Goal: Information Seeking & Learning: Learn about a topic

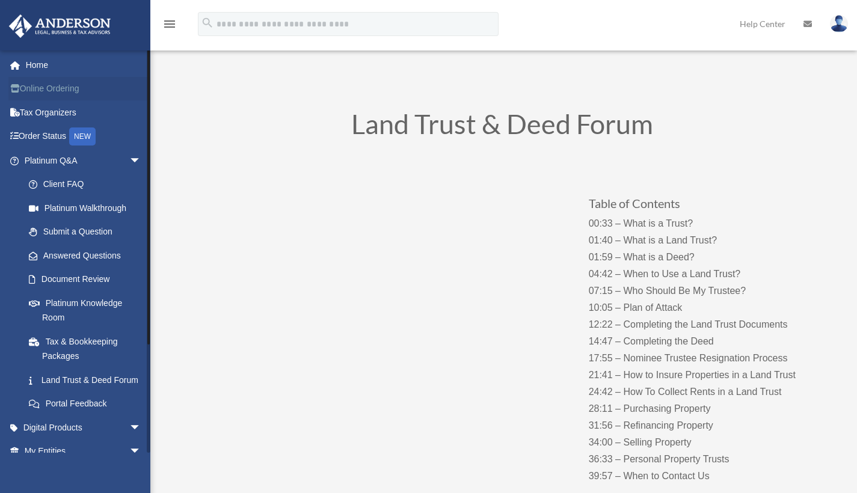
scroll to position [38, 0]
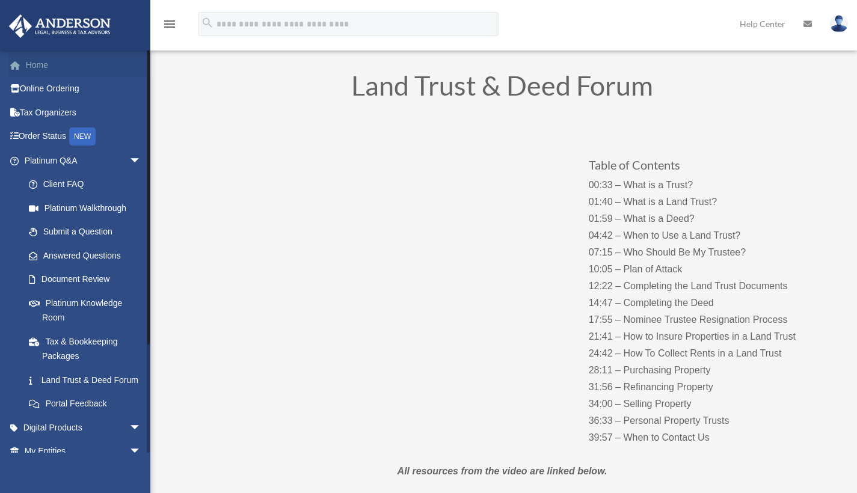
click at [62, 67] on link "Home" at bounding box center [83, 65] width 151 height 24
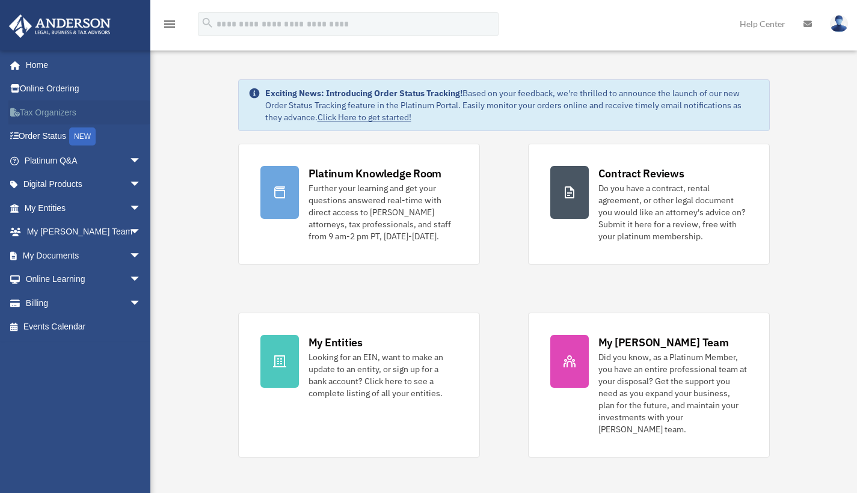
click at [49, 113] on link "Tax Organizers" at bounding box center [83, 112] width 151 height 24
click at [99, 255] on link "My Documents arrow_drop_down" at bounding box center [83, 256] width 151 height 24
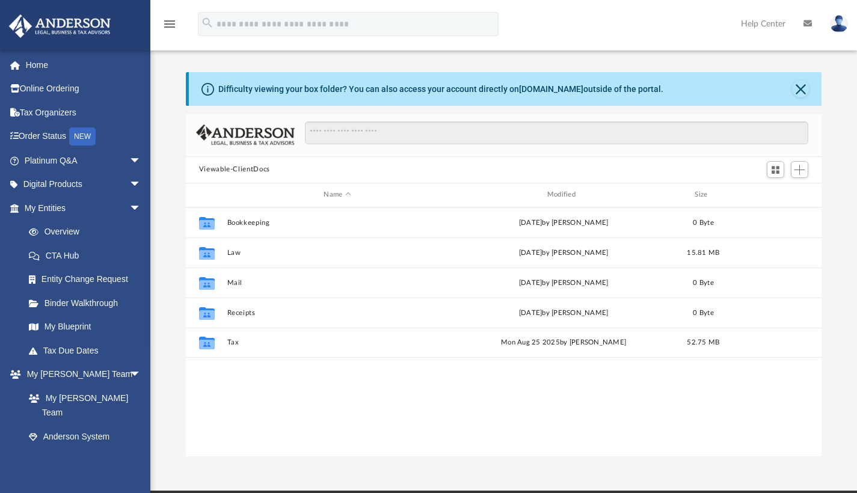
scroll to position [265, 627]
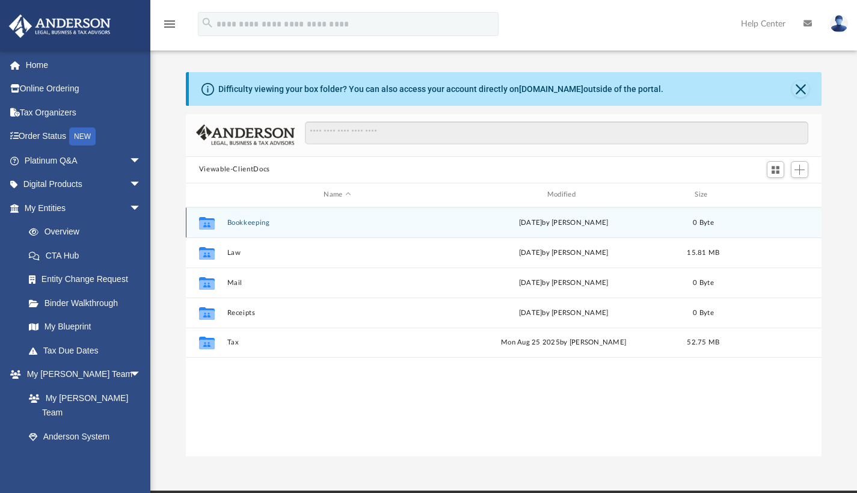
click at [209, 222] on icon "grid" at bounding box center [207, 222] width 16 height 13
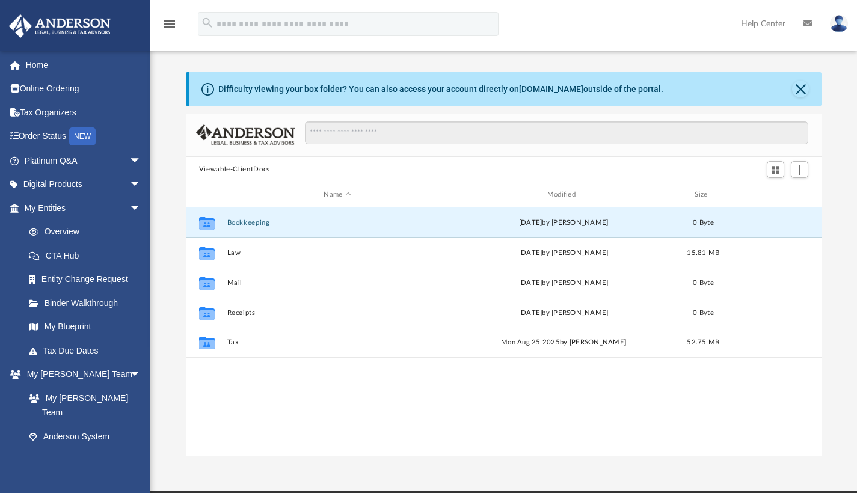
click at [209, 222] on icon "grid" at bounding box center [207, 222] width 16 height 13
click at [251, 220] on button "Bookkeeping" at bounding box center [337, 222] width 221 height 8
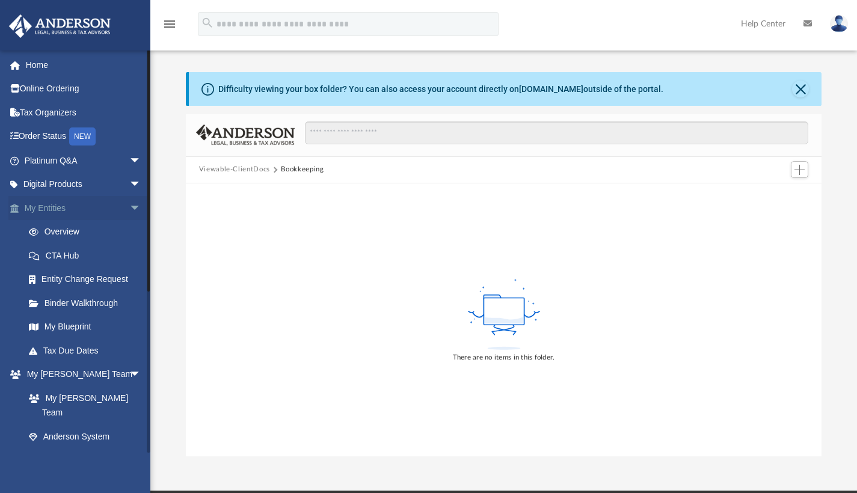
click at [131, 204] on span "arrow_drop_down" at bounding box center [141, 208] width 24 height 25
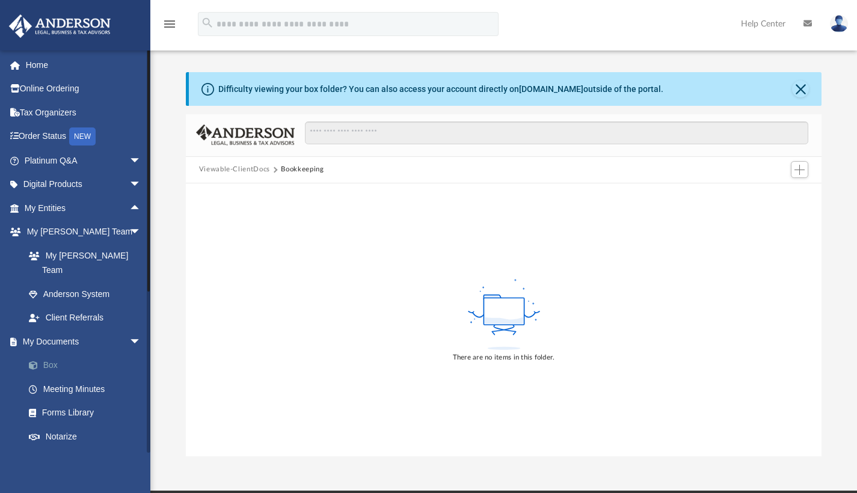
click at [46, 354] on link "Box" at bounding box center [88, 366] width 143 height 24
click at [49, 354] on link "Box" at bounding box center [88, 366] width 143 height 24
click at [801, 91] on button "Close" at bounding box center [800, 89] width 17 height 17
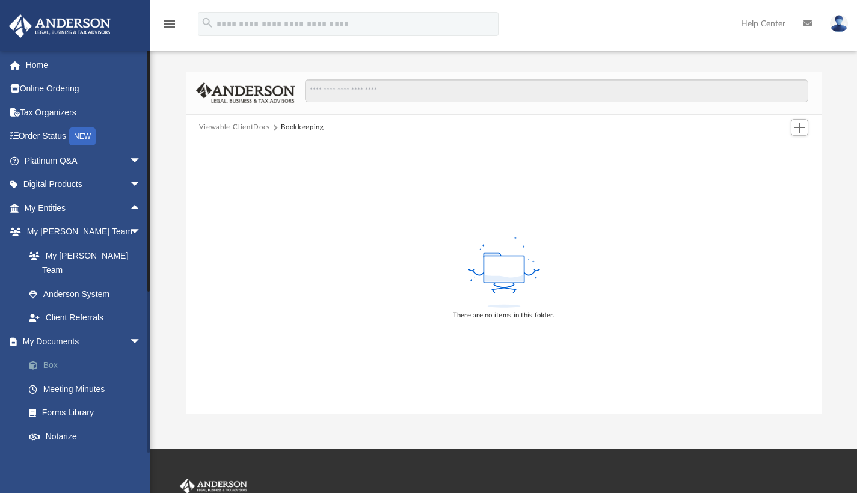
click at [51, 354] on link "Box" at bounding box center [88, 366] width 143 height 24
click at [35, 361] on span at bounding box center [39, 365] width 8 height 8
click at [60, 377] on link "Meeting Minutes" at bounding box center [88, 389] width 143 height 24
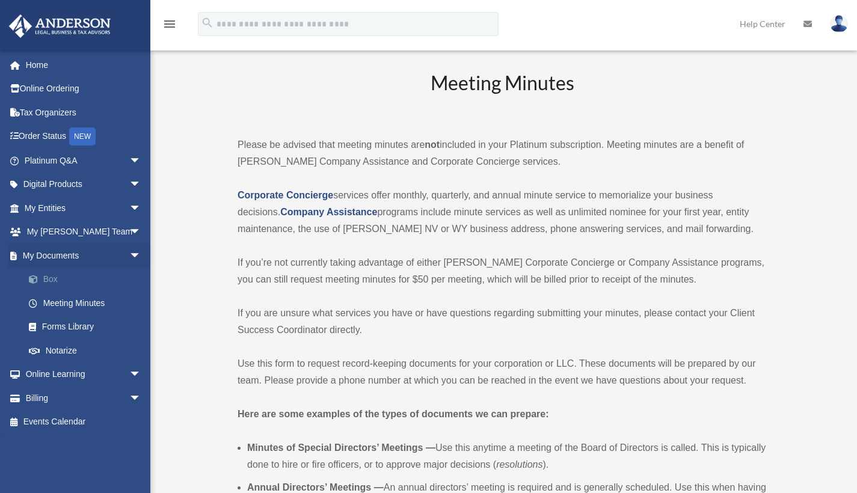
click at [52, 272] on link "Box" at bounding box center [88, 280] width 143 height 24
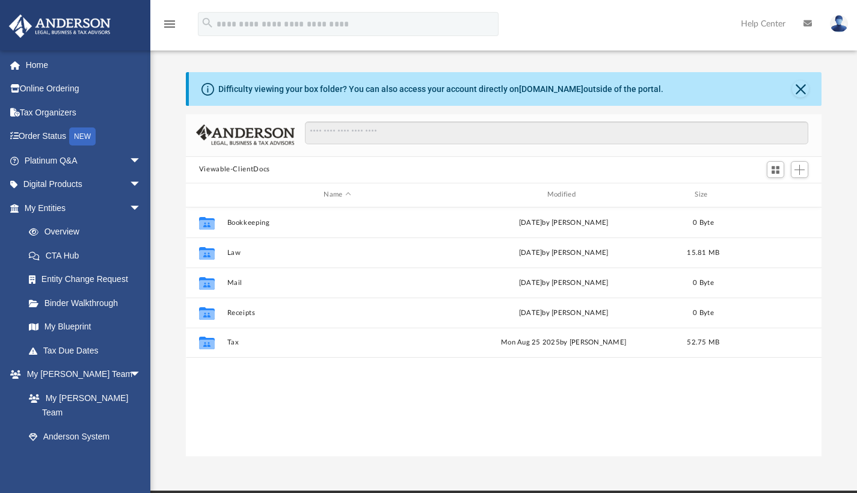
scroll to position [265, 627]
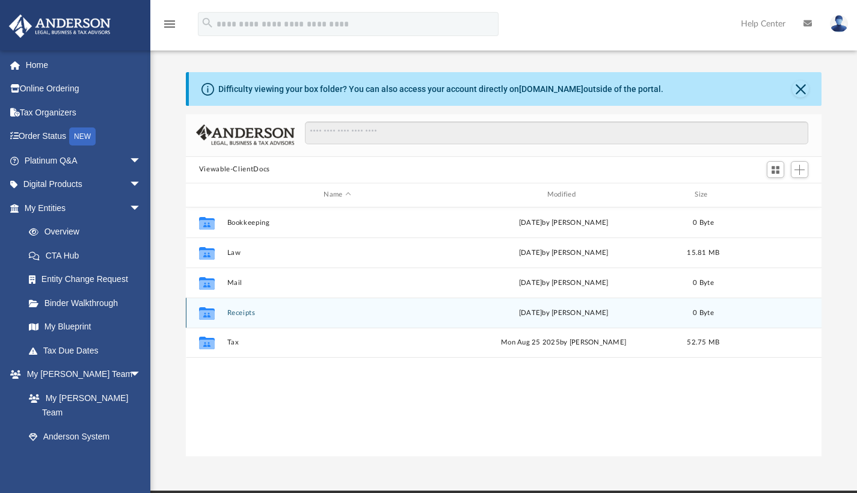
click at [235, 316] on div "Collaborated Folder Receipts Wed Apr 9 2025 by Charles Rogler 0 Byte" at bounding box center [504, 313] width 636 height 30
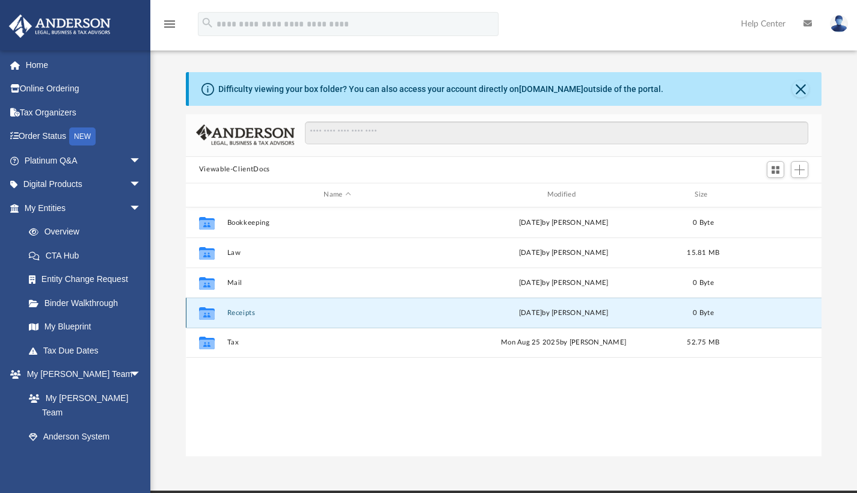
click at [236, 311] on button "Receipts" at bounding box center [337, 312] width 221 height 8
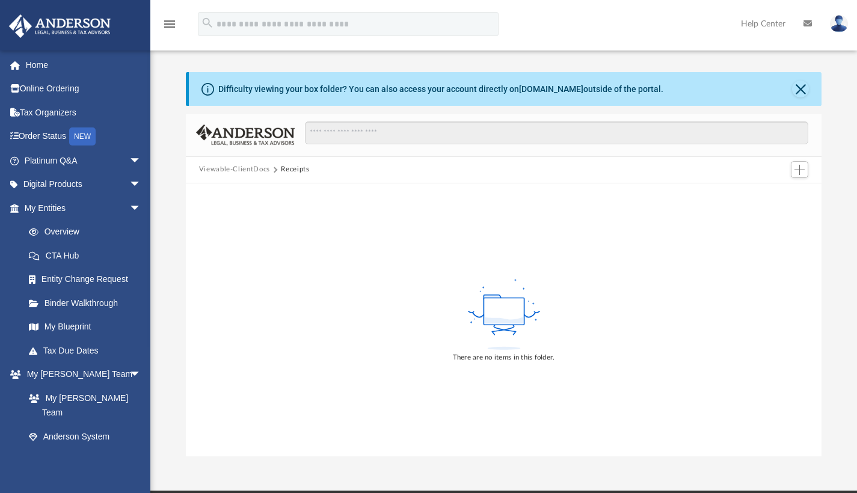
click at [787, 161] on div at bounding box center [799, 170] width 24 height 22
click at [796, 170] on span "Add" at bounding box center [799, 170] width 10 height 10
click at [778, 218] on li "New Folder" at bounding box center [782, 212] width 38 height 13
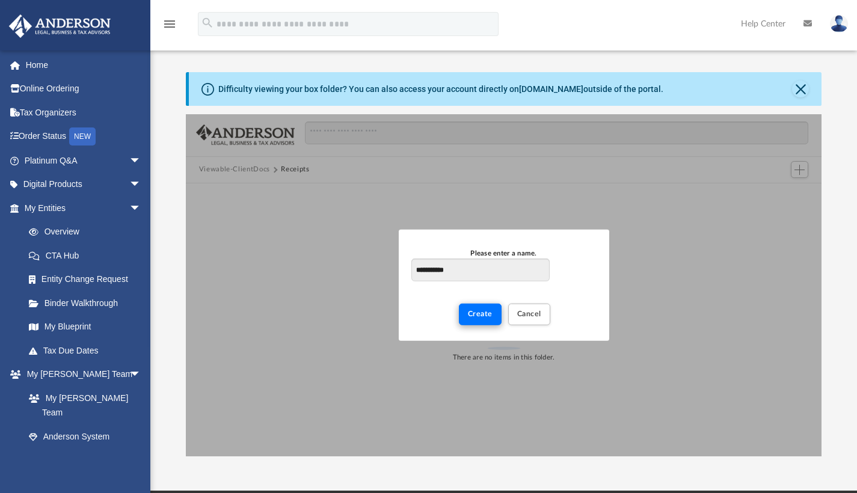
type input "**********"
click at [477, 314] on span "Create" at bounding box center [480, 313] width 25 height 7
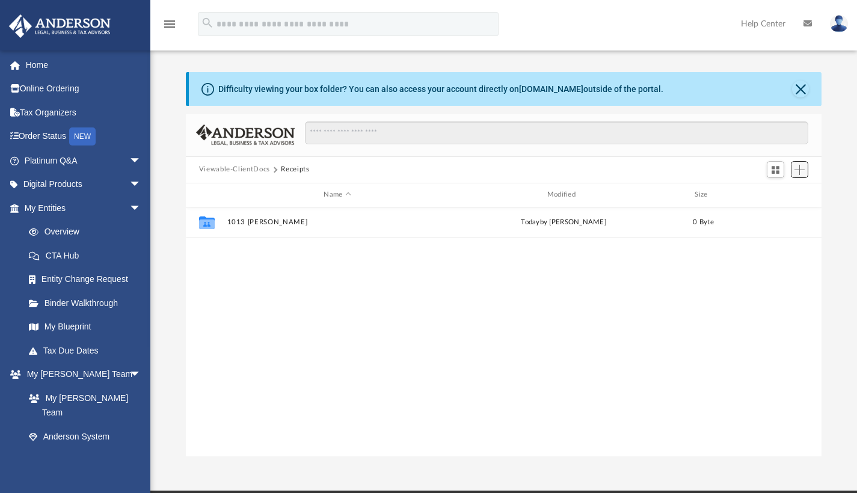
click at [798, 171] on span "Add" at bounding box center [799, 170] width 10 height 10
click at [776, 217] on li "New Folder" at bounding box center [782, 212] width 38 height 13
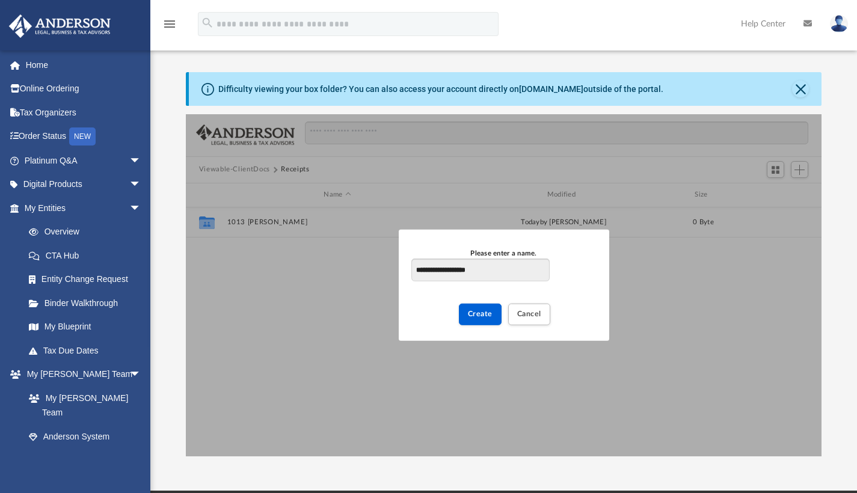
click at [437, 268] on input "**********" at bounding box center [480, 270] width 138 height 23
type input "**********"
click at [480, 315] on span "Create" at bounding box center [480, 313] width 25 height 7
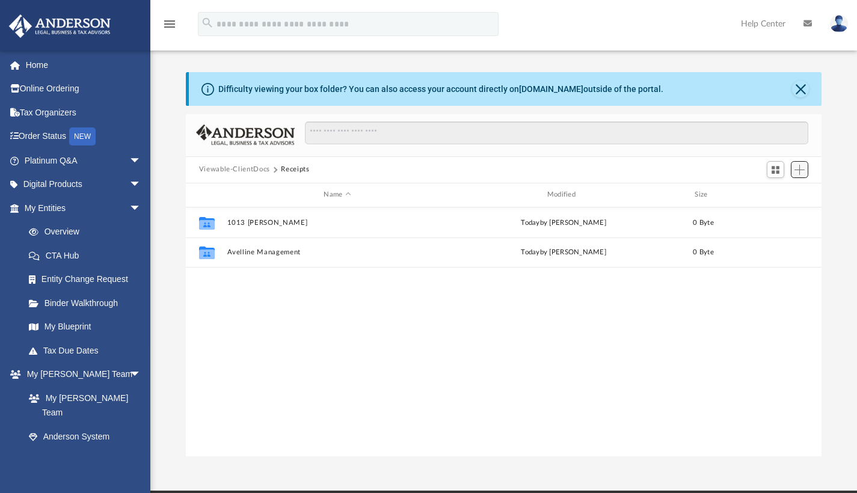
click at [804, 176] on button "Add" at bounding box center [800, 169] width 18 height 17
click at [785, 215] on li "New Folder" at bounding box center [782, 212] width 38 height 13
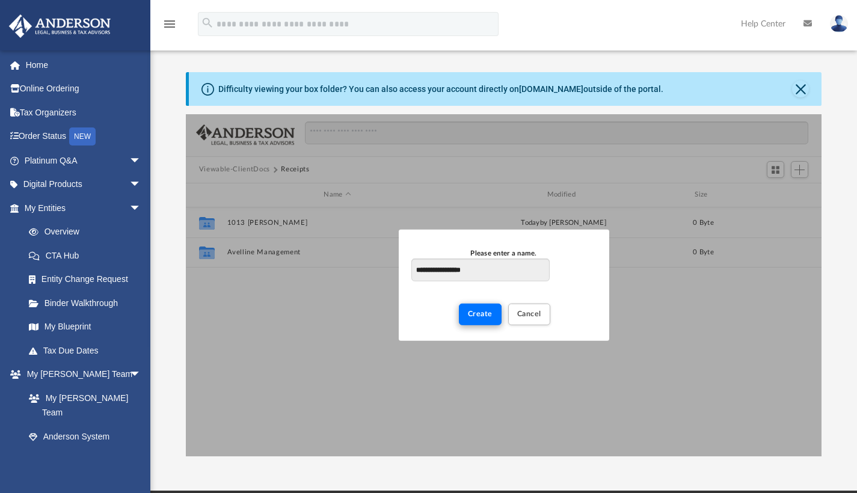
type input "**********"
click at [477, 317] on span "Create" at bounding box center [480, 313] width 25 height 7
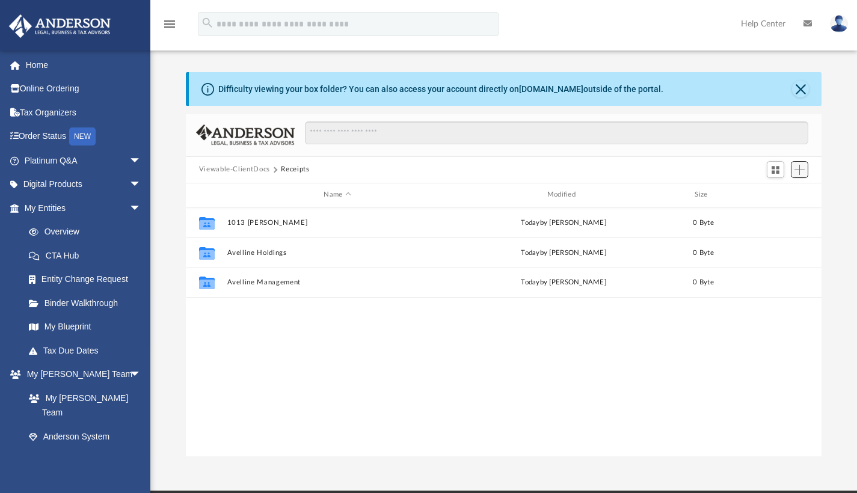
click at [801, 171] on span "Add" at bounding box center [799, 170] width 10 height 10
click at [781, 213] on li "New Folder" at bounding box center [782, 212] width 38 height 13
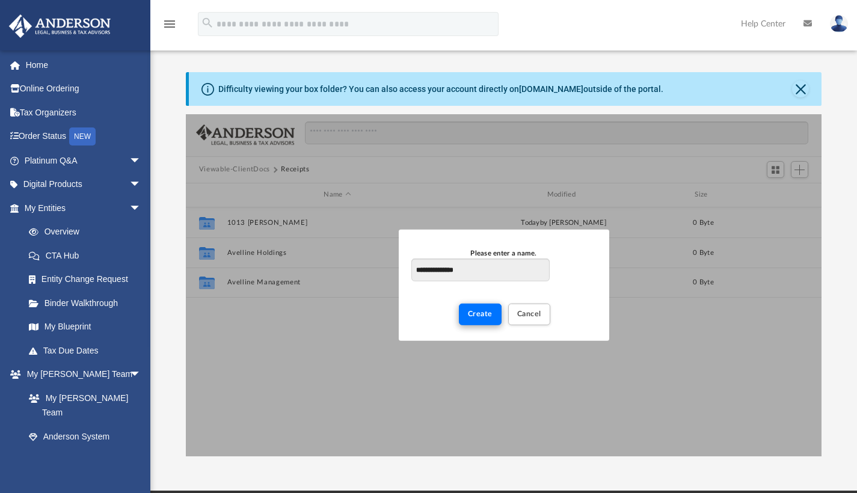
type input "**********"
click at [482, 320] on button "Create" at bounding box center [480, 314] width 43 height 21
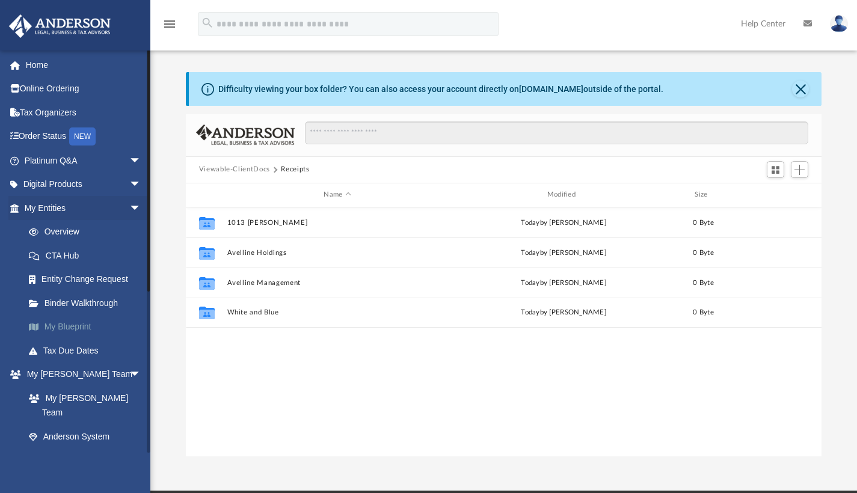
click at [72, 324] on link "My Blueprint" at bounding box center [88, 327] width 143 height 24
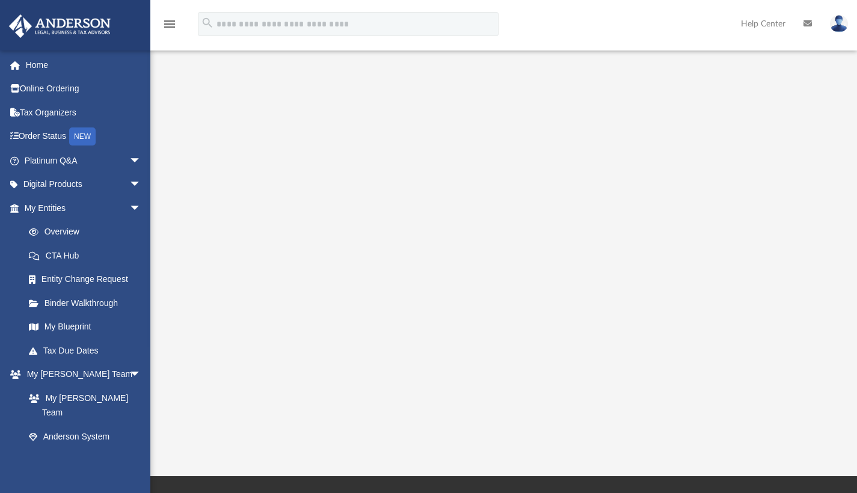
scroll to position [109, 0]
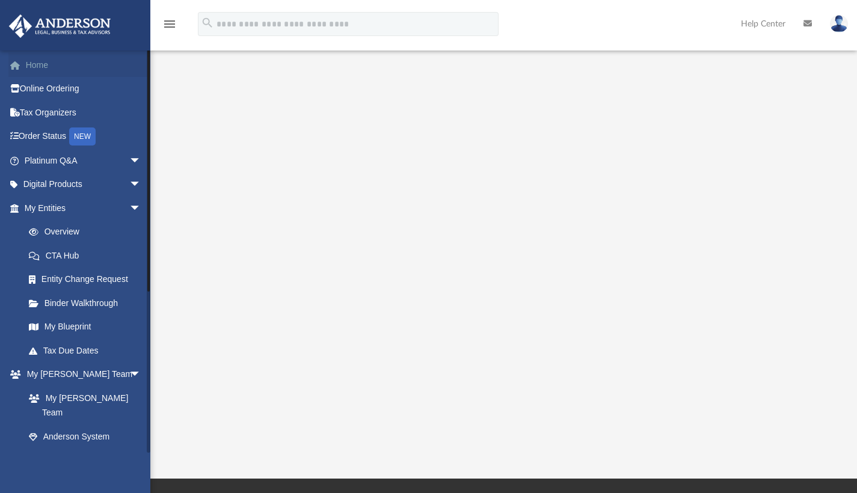
click at [38, 70] on link "Home" at bounding box center [83, 65] width 151 height 24
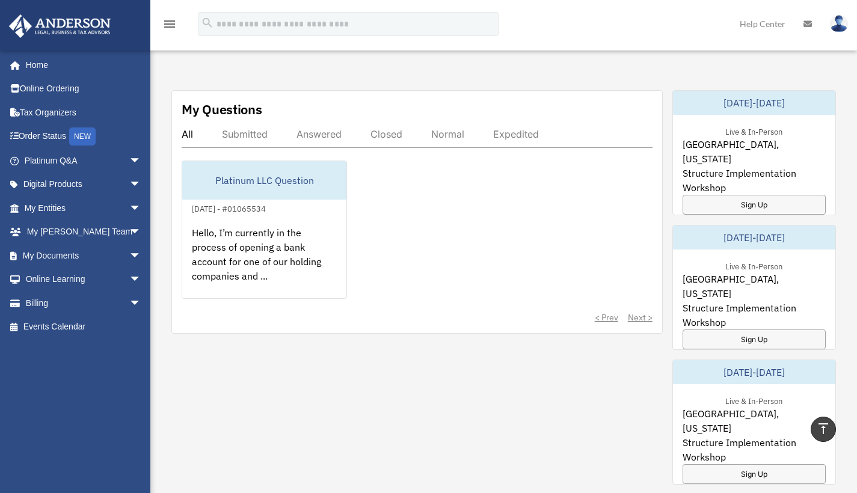
scroll to position [179, 0]
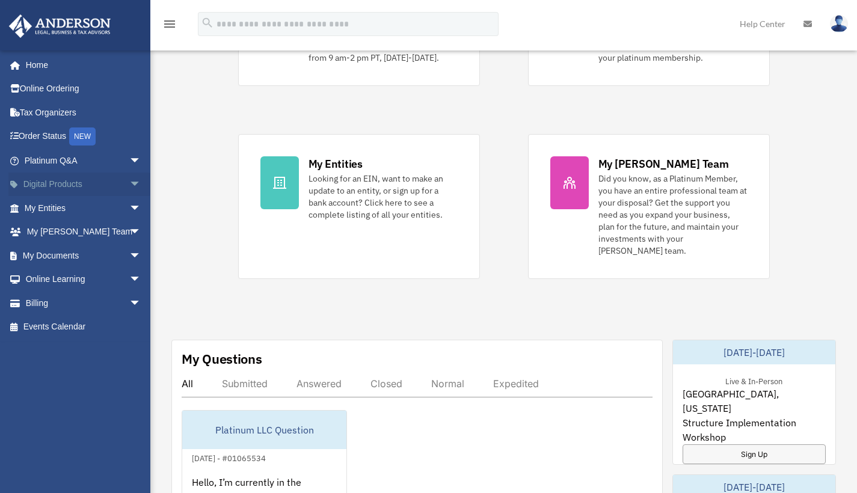
click at [129, 181] on span "arrow_drop_down" at bounding box center [141, 185] width 24 height 25
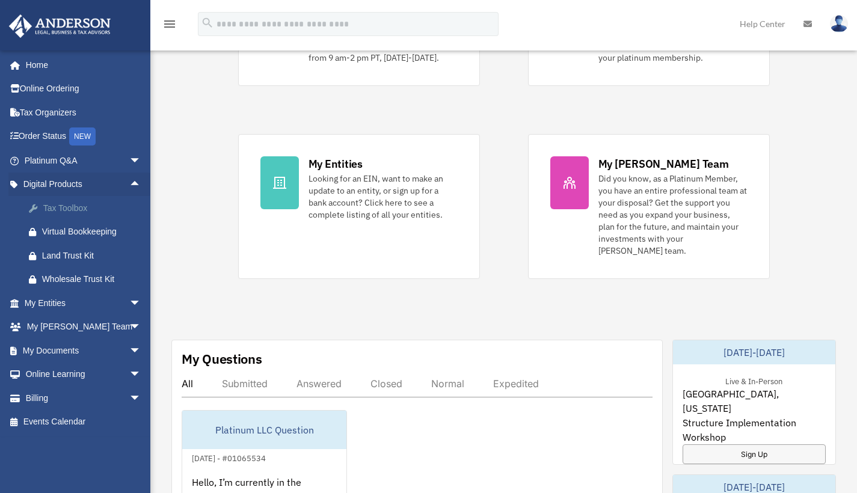
click at [88, 209] on div "Tax Toolbox" at bounding box center [93, 208] width 102 height 15
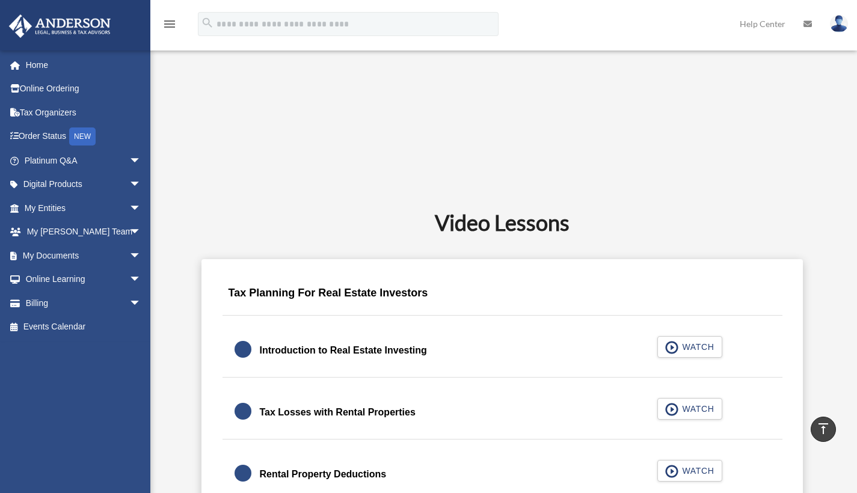
scroll to position [541, 0]
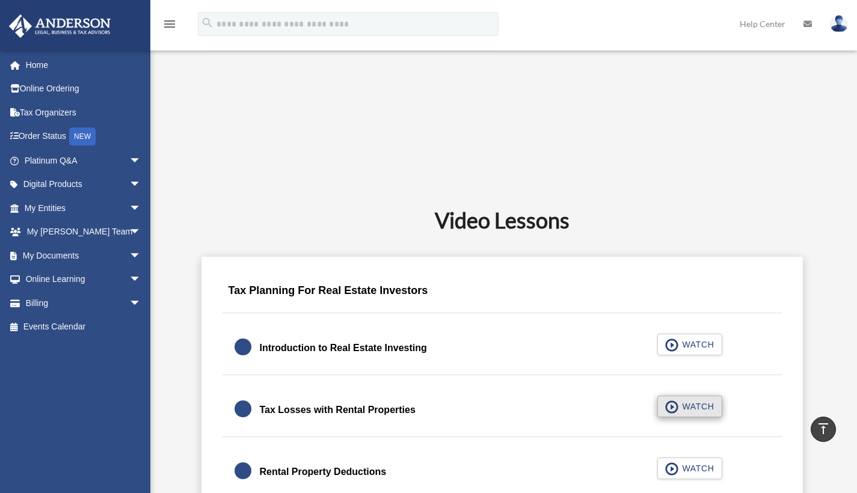
click at [676, 405] on span "button" at bounding box center [672, 406] width 14 height 13
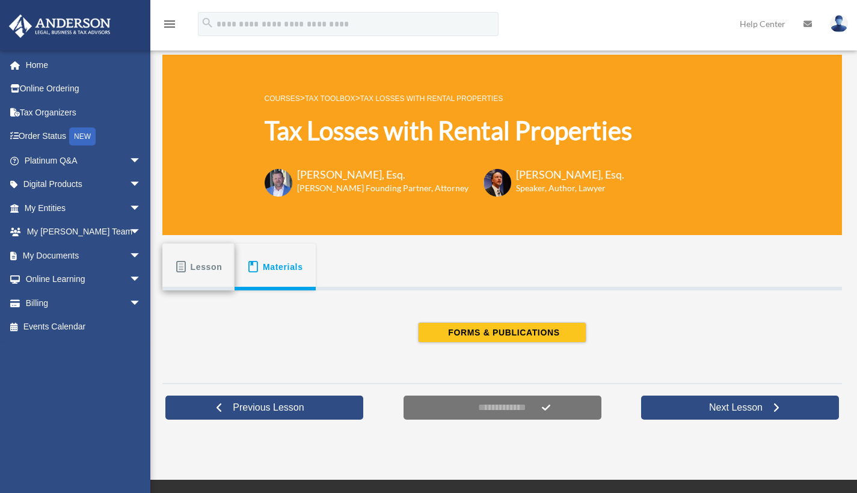
click at [206, 270] on span "Lesson" at bounding box center [207, 267] width 32 height 22
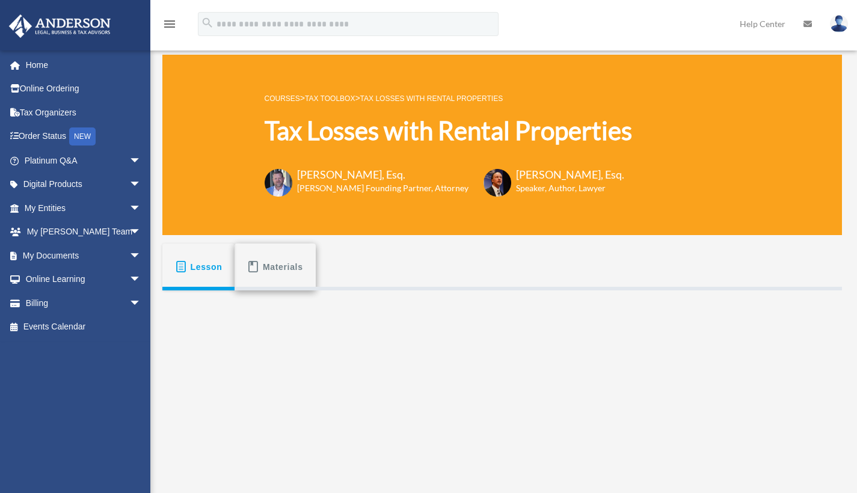
click at [294, 265] on span "Materials" at bounding box center [283, 267] width 40 height 22
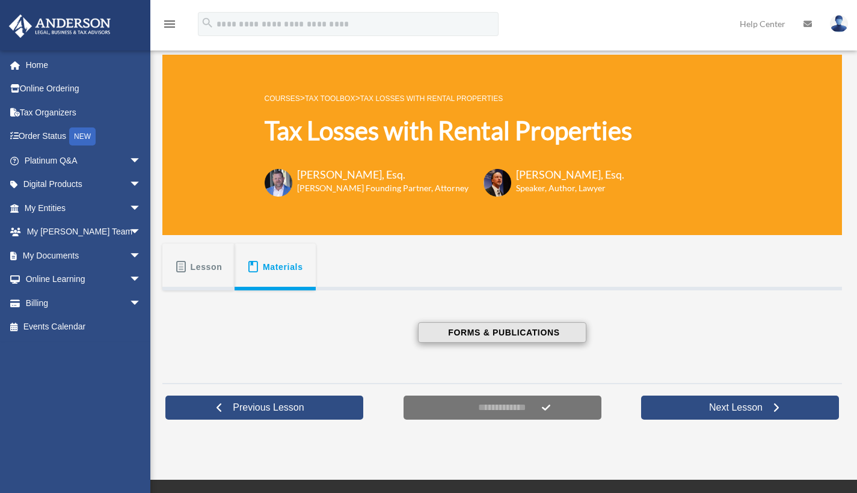
click at [468, 334] on span "FORMS & PUBLICATIONS" at bounding box center [501, 333] width 115 height 12
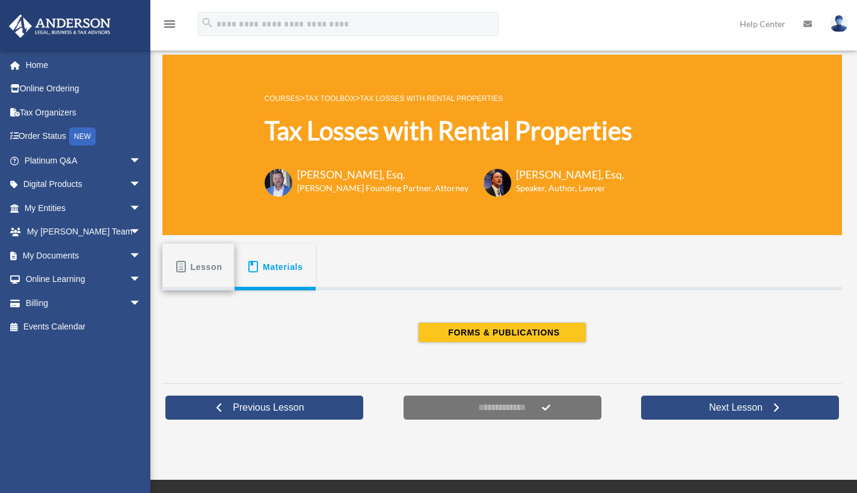
click at [207, 268] on span "Lesson" at bounding box center [207, 267] width 32 height 22
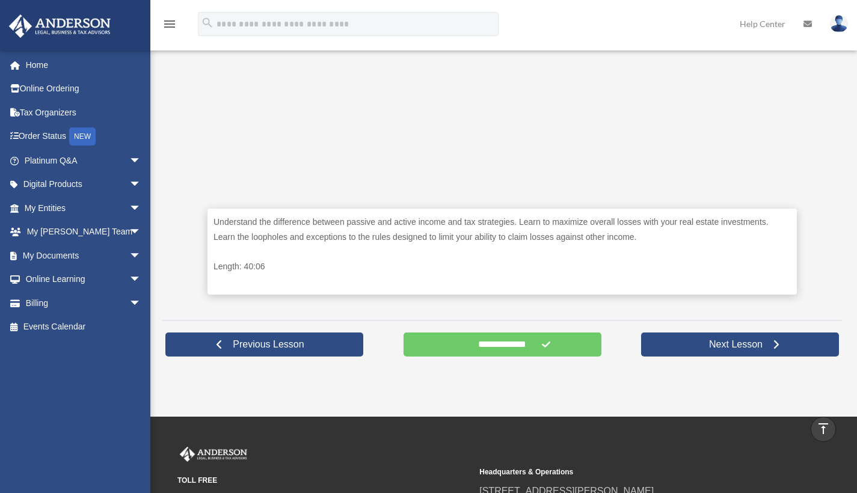
scroll to position [437, 0]
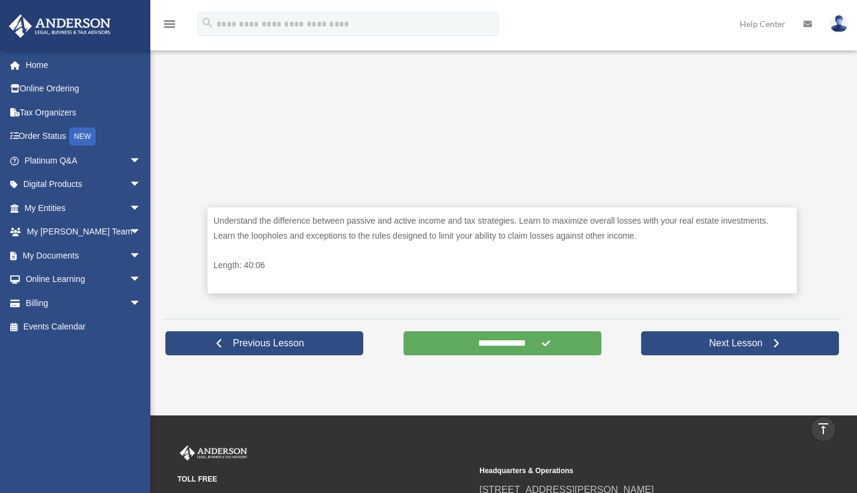
click at [527, 352] on input "**********" at bounding box center [502, 343] width 198 height 24
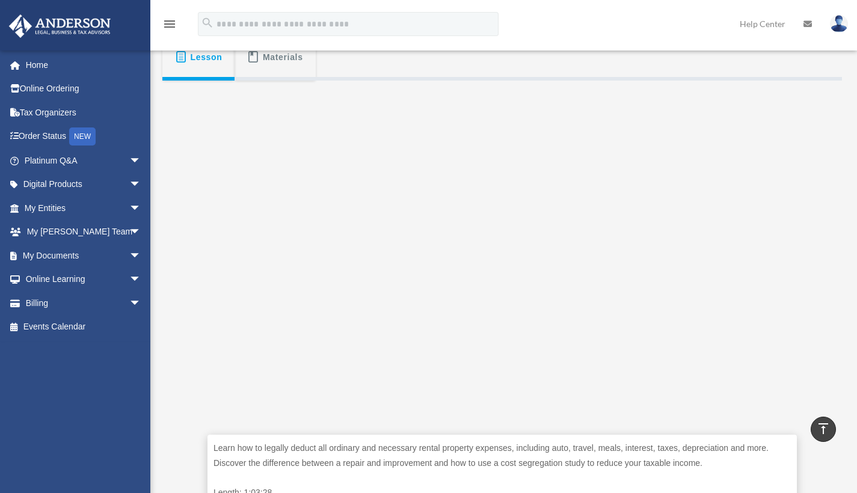
scroll to position [196, 0]
